Goal: Information Seeking & Learning: Learn about a topic

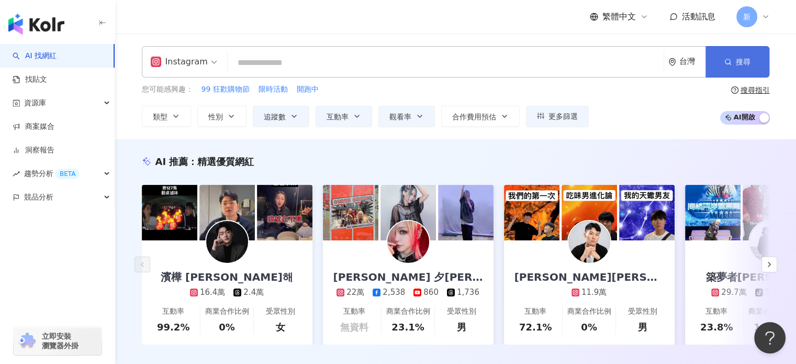
click at [736, 67] on button "搜尋" at bounding box center [738, 61] width 64 height 31
click at [333, 62] on input "search" at bounding box center [446, 63] width 428 height 20
paste input "*********"
type input "*********"
click at [752, 63] on button "搜尋" at bounding box center [738, 61] width 64 height 31
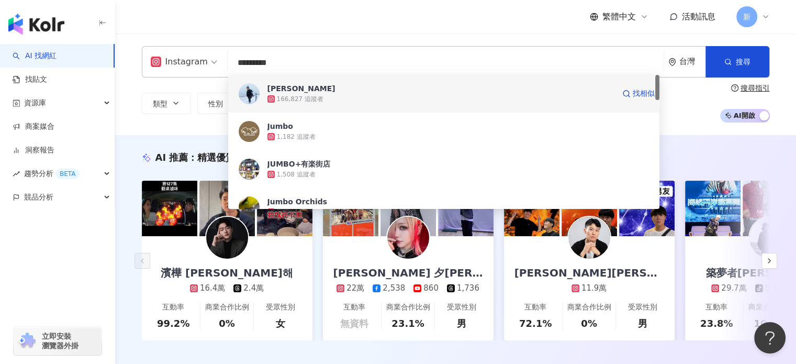
click at [364, 94] on div "166,827 追蹤者" at bounding box center [441, 99] width 347 height 10
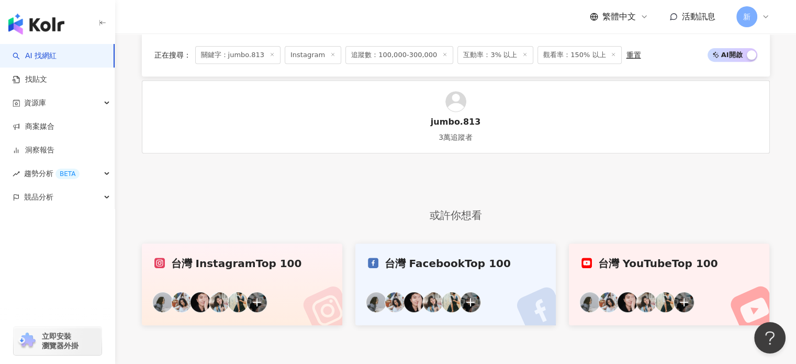
scroll to position [87, 0]
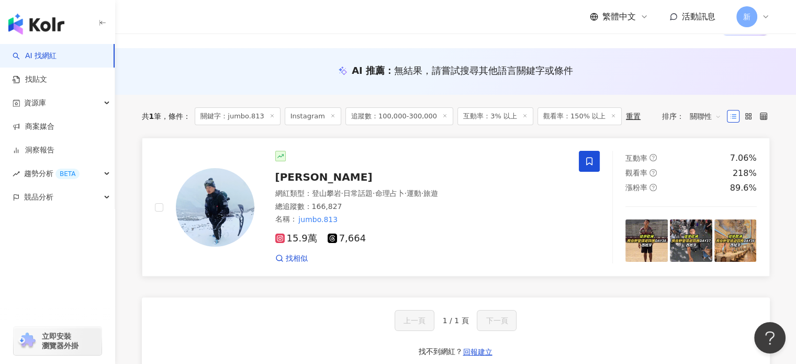
click at [310, 239] on span "15.9萬" at bounding box center [296, 238] width 42 height 11
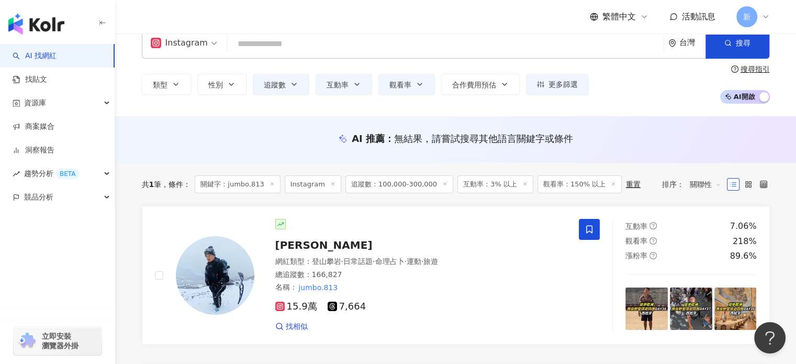
scroll to position [0, 0]
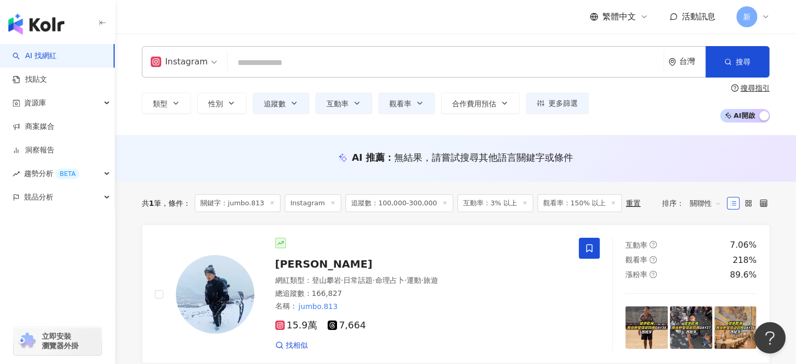
click at [555, 60] on input "search" at bounding box center [446, 63] width 428 height 20
paste input "**********"
type input "**********"
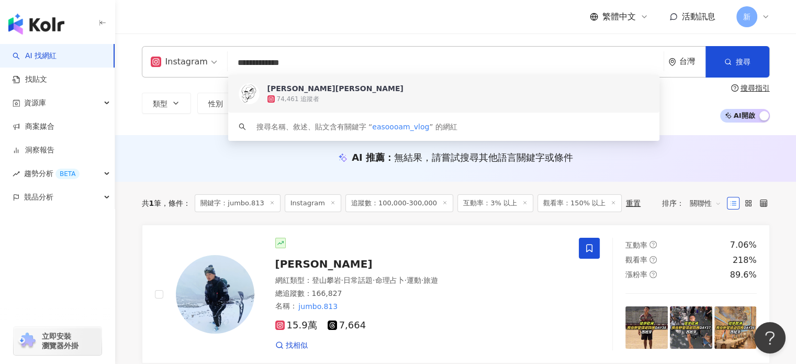
click at [424, 92] on span "山姆喬恩" at bounding box center [441, 88] width 347 height 10
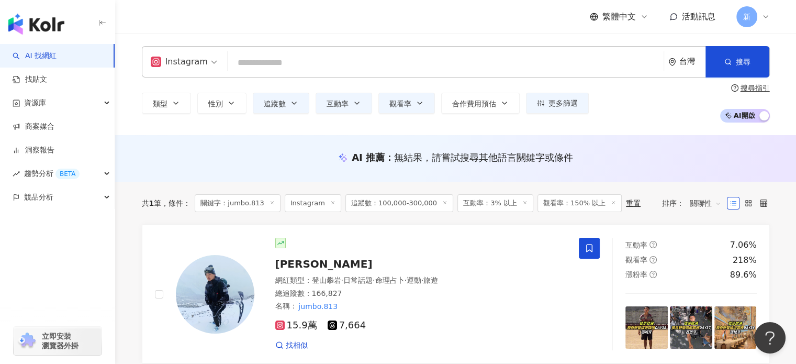
click at [377, 55] on input "search" at bounding box center [446, 63] width 428 height 20
paste input "**********"
type input "**********"
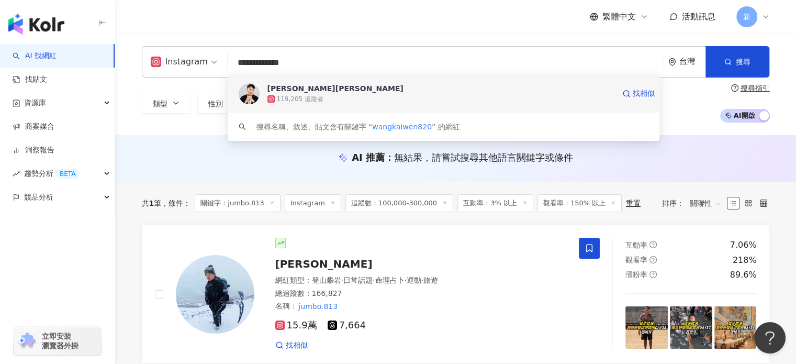
click at [384, 92] on span "王惟漢Kevin" at bounding box center [441, 88] width 347 height 10
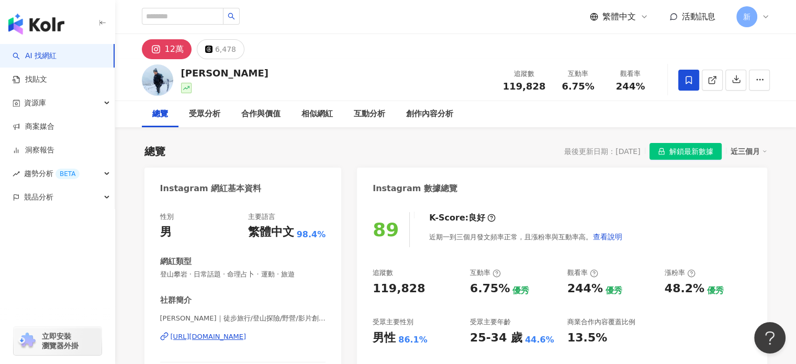
click at [588, 291] on div "244%" at bounding box center [586, 289] width 36 height 16
click at [565, 293] on div "追蹤數 119,828 互動率 6.75% 優秀 觀看率 244% 優秀 漲粉率 48.2% 優秀 受眾主要性別 男性 86.1% 受眾主要年齡 25-34 …" at bounding box center [562, 306] width 379 height 77
drag, startPoint x: 564, startPoint y: 291, endPoint x: 599, endPoint y: 291, distance: 35.1
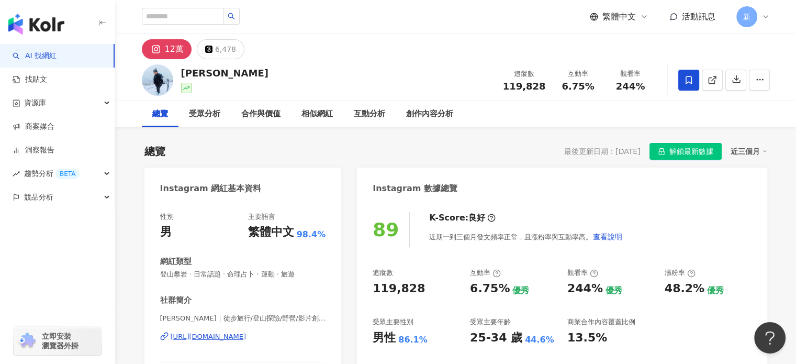
click at [564, 291] on div "追蹤數 119,828 互動率 6.75% 優秀 觀看率 244% 優秀 漲粉率 48.2% 優秀 受眾主要性別 男性 86.1% 受眾主要年齡 25-34 …" at bounding box center [562, 306] width 379 height 77
click at [599, 293] on div "追蹤數 119,828 互動率 6.75% 優秀 觀看率 244% 優秀 漲粉率 48.2% 優秀 受眾主要性別 男性 86.1% 受眾主要年齡 25-34 …" at bounding box center [562, 306] width 379 height 77
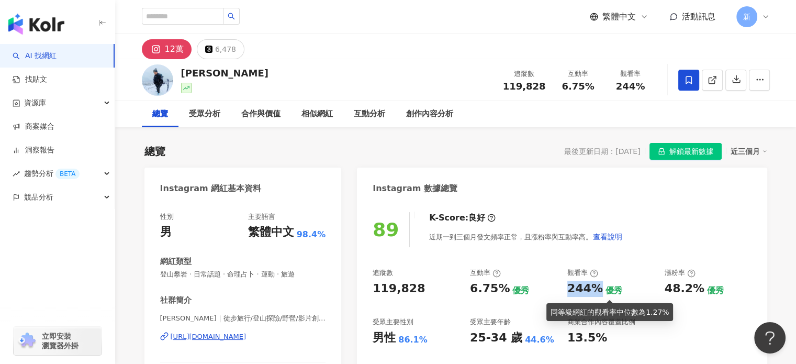
copy div "244%"
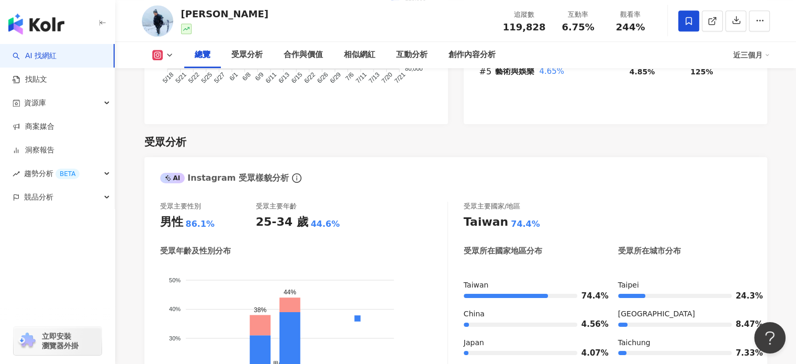
scroll to position [524, 0]
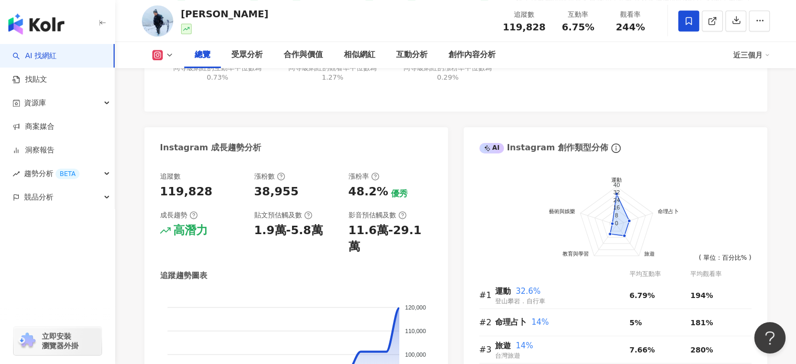
drag, startPoint x: 158, startPoint y: 192, endPoint x: 220, endPoint y: 195, distance: 62.4
click at [155, 192] on div "Instagram 網紅基本資料 性別 男 主要語言 繁體中文 98.4% 網紅類型 登山攀岩 · 日常話題 · 命理占卜 · 運動 · 旅遊 社群簡介 詹愽…" at bounding box center [455, 50] width 623 height 813
click at [158, 192] on div "追蹤數 119,828 漲粉數 38,955 漲粉率 48.2% 優秀 成長趨勢 高潛力 貼文預估觸及數 1.9萬-5.8萬 影音預估觸及數 11.6萬-29…" at bounding box center [296, 309] width 304 height 296
click at [166, 188] on div "119,828" at bounding box center [186, 192] width 52 height 16
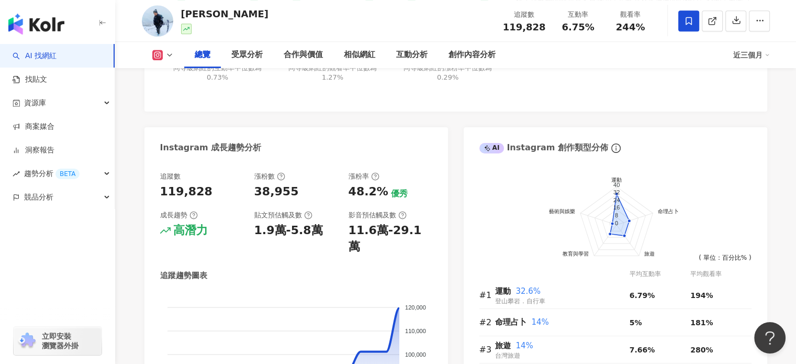
click at [201, 192] on div "119,828" at bounding box center [186, 192] width 52 height 16
click at [220, 195] on div "119,828" at bounding box center [202, 192] width 84 height 16
drag, startPoint x: 209, startPoint y: 189, endPoint x: 174, endPoint y: 186, distance: 34.7
click at [158, 195] on div "追蹤數 119,828 漲粉數 38,955 漲粉率 48.2% 優秀 成長趨勢 高潛力 貼文預估觸及數 1.9萬-5.8萬 影音預估觸及數 11.6萬-29…" at bounding box center [296, 309] width 304 height 296
copy div "119,828"
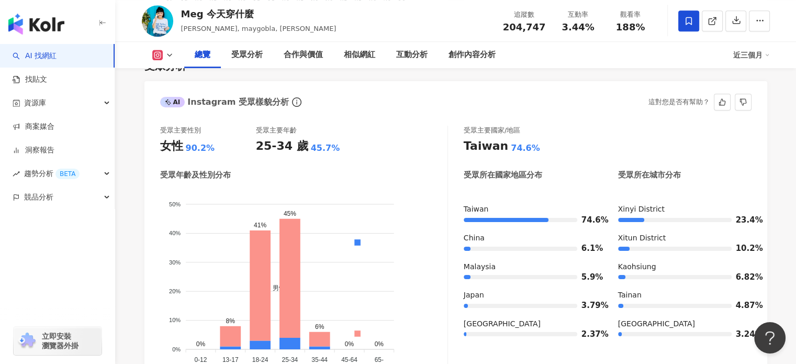
scroll to position [785, 0]
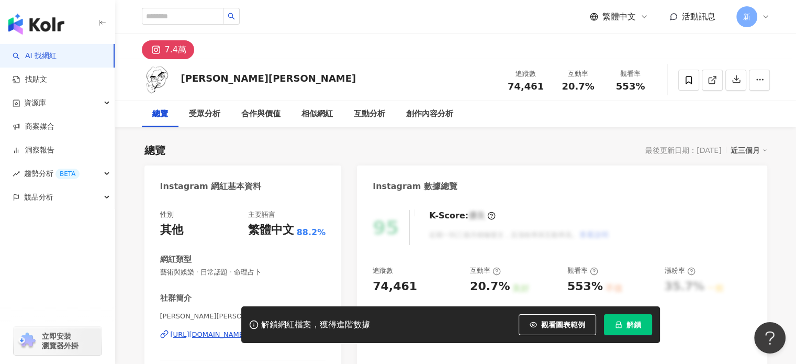
scroll to position [174, 0]
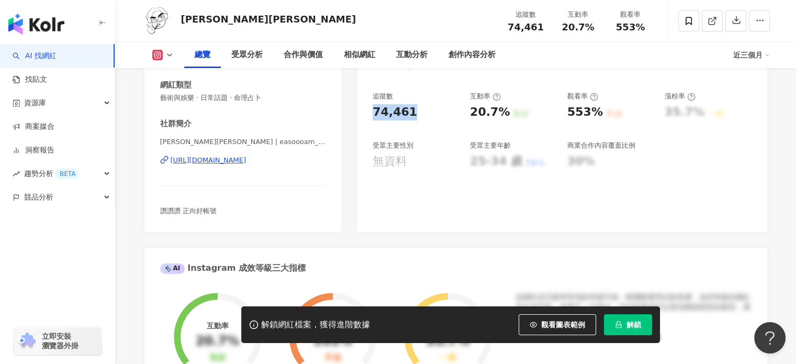
click at [372, 105] on div "95 K-Score : 優良 近期一到三個月積極發文，且漲粉率與互動率高。 查看說明 追蹤數 74,461 互動率 20.7% 良好 觀看率 553% 不佳…" at bounding box center [562, 128] width 410 height 207
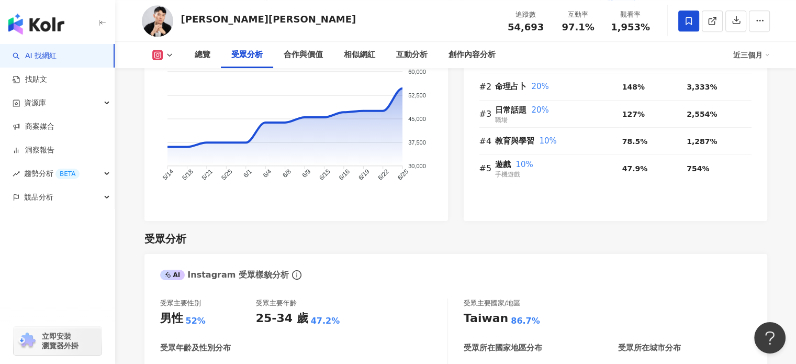
scroll to position [872, 0]
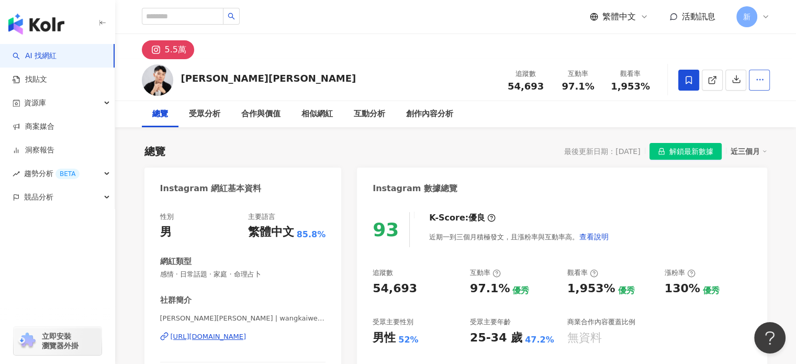
click at [762, 81] on icon "button" at bounding box center [759, 79] width 9 height 9
click at [766, 23] on div "新" at bounding box center [754, 16] width 34 height 21
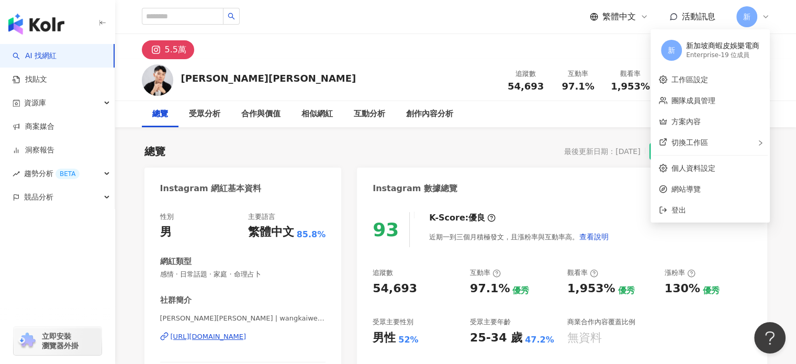
click at [766, 23] on div "新" at bounding box center [754, 16] width 34 height 21
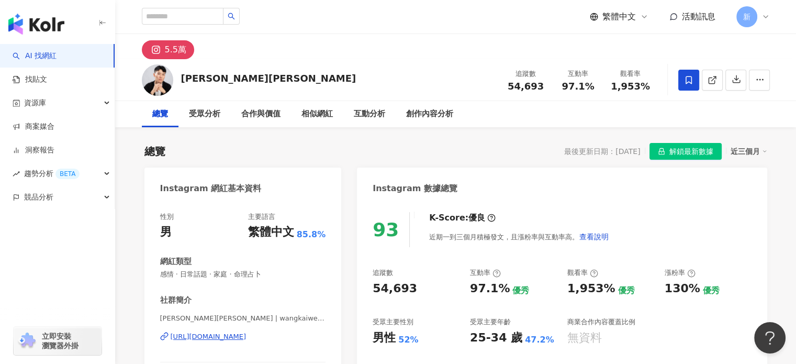
click at [787, 117] on div "總覽 受眾分析 合作與價值 相似網紅 互動分析 創作內容分析" at bounding box center [456, 114] width 670 height 26
click at [206, 116] on div "受眾分析" at bounding box center [204, 114] width 31 height 13
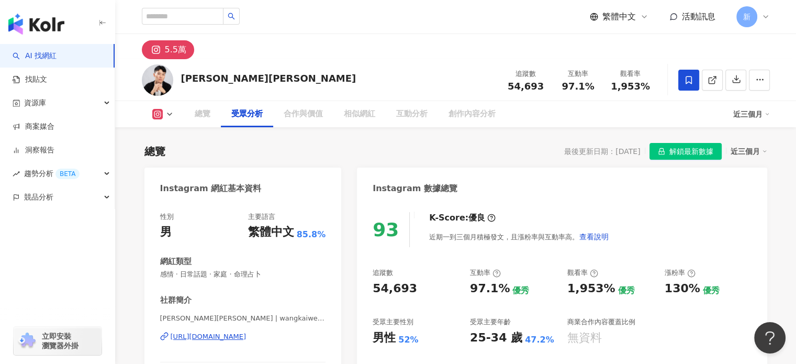
scroll to position [875, 0]
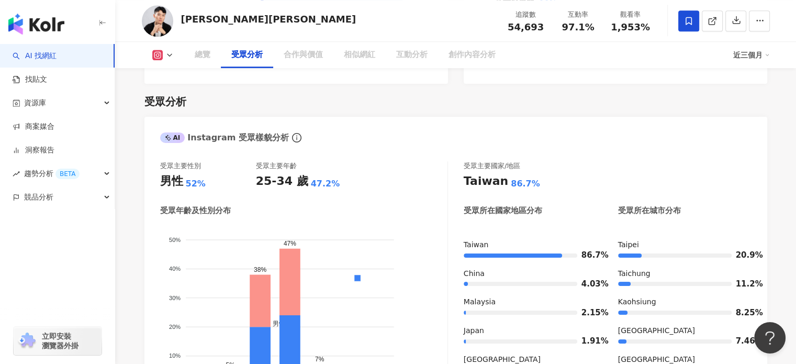
click at [199, 52] on div "總覽" at bounding box center [203, 55] width 16 height 13
click at [205, 55] on div "總覽" at bounding box center [203, 55] width 16 height 13
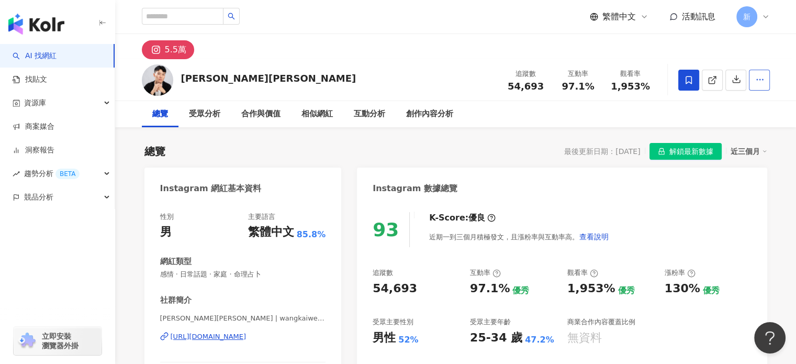
click at [762, 87] on button "button" at bounding box center [759, 80] width 21 height 21
click at [748, 148] on div "近三個月" at bounding box center [749, 151] width 37 height 14
click at [751, 173] on link "近三個月" at bounding box center [753, 173] width 29 height 12
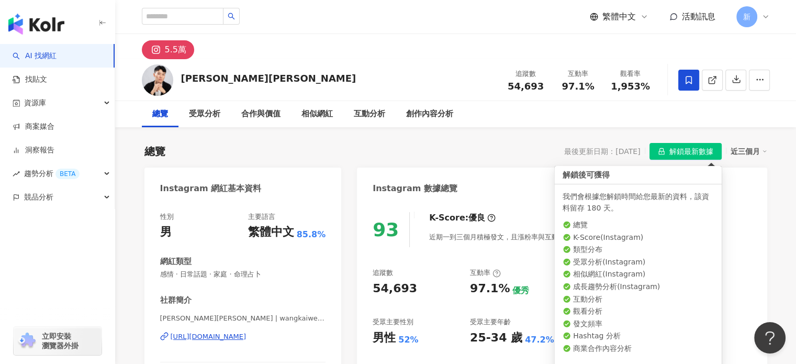
click at [698, 152] on span "解鎖最新數據" at bounding box center [692, 151] width 44 height 17
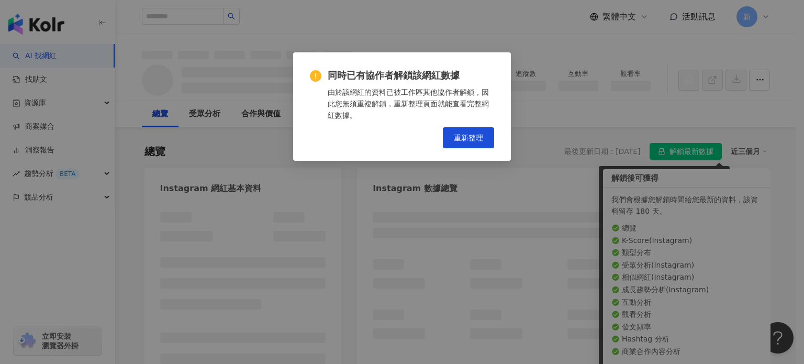
click at [471, 142] on div "同時已有協作者解鎖該網紅數據 由於該網紅的資料已被工作區其他協作者解鎖，因此您無須重複解鎖，重新整理頁面就能查看完整網紅數據。 重新整理" at bounding box center [402, 106] width 218 height 108
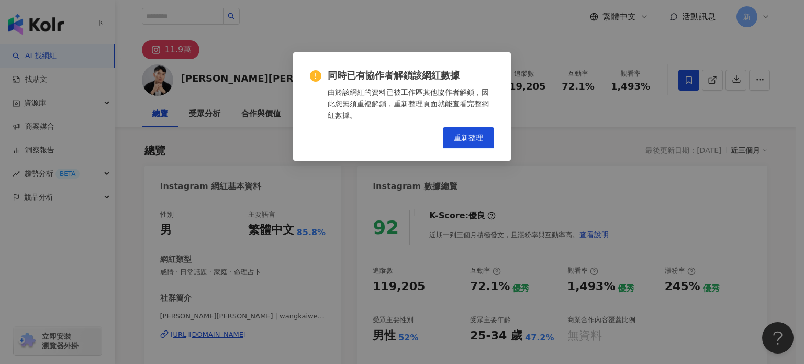
click at [473, 139] on span "重新整理" at bounding box center [468, 138] width 29 height 8
click at [549, 190] on div "同時已有協作者解鎖該網紅數據 由於該網紅的資料已被工作區其他協作者解鎖，因此您無須重複解鎖，重新整理頁面就能查看完整網紅數據。 重新整理" at bounding box center [402, 182] width 804 height 364
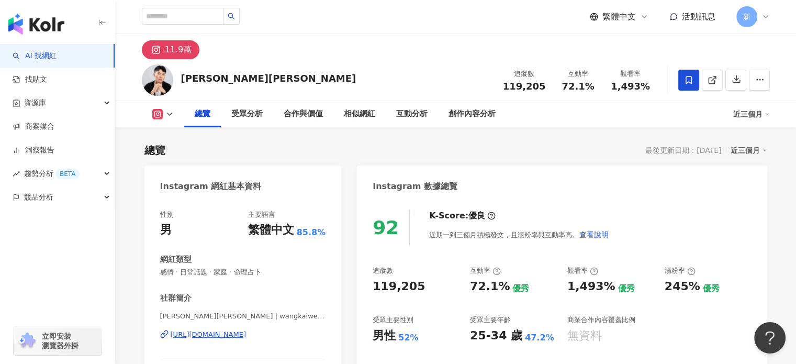
drag, startPoint x: 374, startPoint y: 282, endPoint x: 375, endPoint y: 292, distance: 9.5
click at [377, 288] on div "119,205" at bounding box center [416, 287] width 87 height 16
click at [377, 291] on div "119,205" at bounding box center [399, 287] width 52 height 16
drag, startPoint x: 372, startPoint y: 288, endPoint x: 425, endPoint y: 291, distance: 52.9
click at [425, 291] on div "92 K-Score : 優良 近期一到三個月積極發文，且漲粉率與互動率高。 查看說明 追蹤數 119,205 互動率 72.1% 優秀 觀看率 1,493%…" at bounding box center [562, 312] width 410 height 226
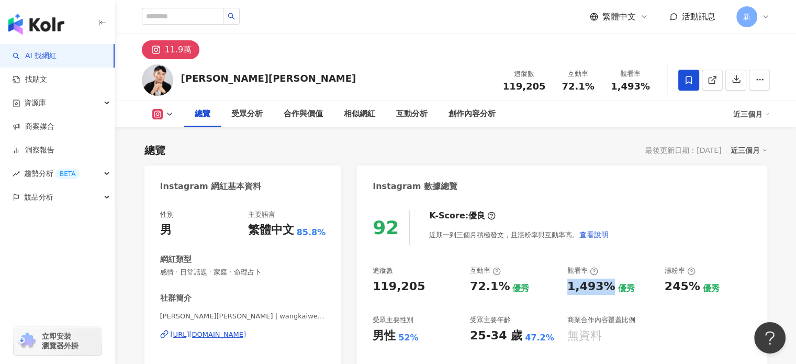
drag, startPoint x: 564, startPoint y: 283, endPoint x: 609, endPoint y: 280, distance: 45.2
click at [609, 280] on div "追蹤數 119,205 互動率 72.1% 優秀 觀看率 1,493% 優秀 漲粉率 245% 優秀 受眾主要性別 男性 52% 受眾主要年齡 25-34 歲…" at bounding box center [562, 304] width 379 height 77
copy div "1,493%"
click at [643, 280] on div "1,493% 優秀" at bounding box center [611, 287] width 87 height 16
